Goal: Find specific page/section: Find specific page/section

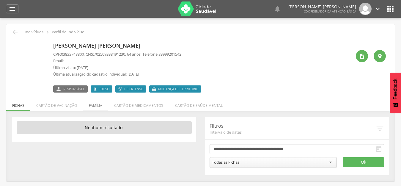
click at [91, 105] on li "Família" at bounding box center [95, 104] width 25 height 14
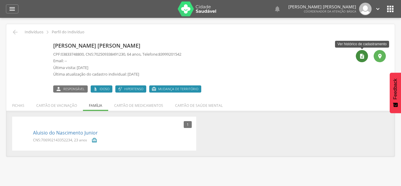
click at [365, 57] on icon "" at bounding box center [362, 56] width 6 height 6
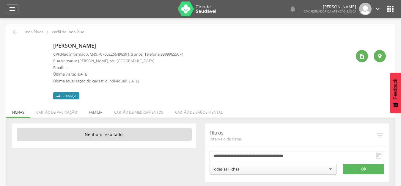
click at [91, 113] on li "Família" at bounding box center [95, 111] width 25 height 14
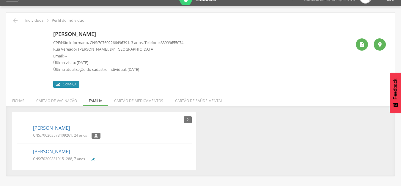
scroll to position [18, 0]
